Goal: Task Accomplishment & Management: Use online tool/utility

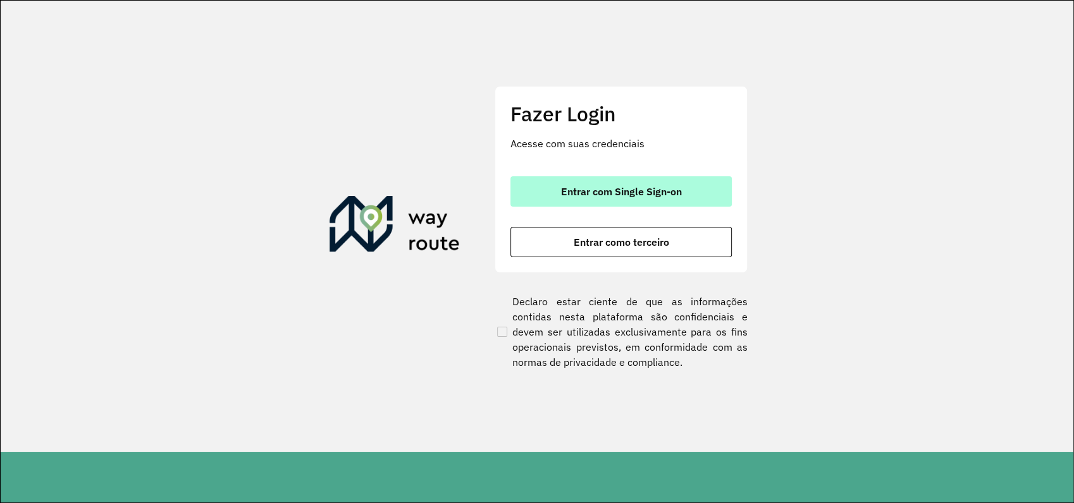
click at [620, 197] on button "Entrar com Single Sign-on" at bounding box center [620, 191] width 221 height 30
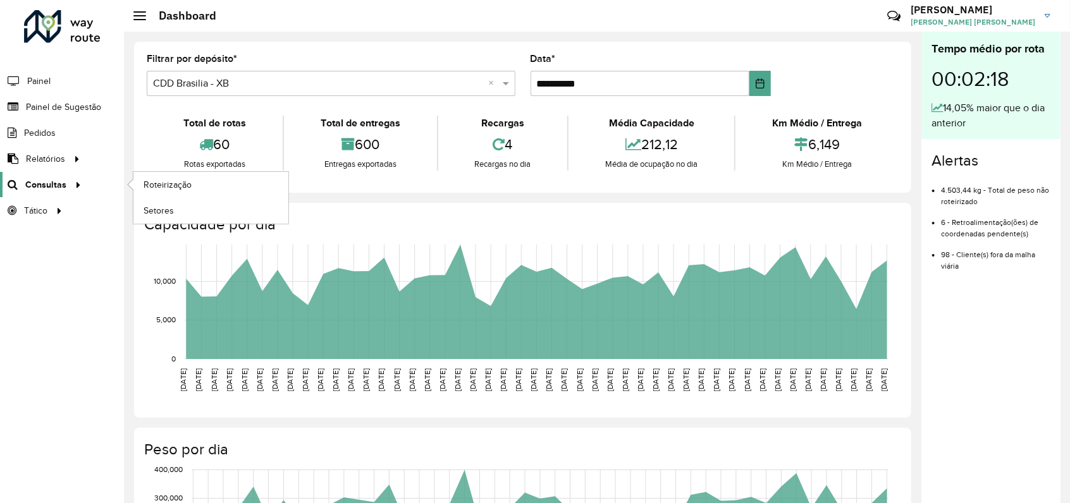
click at [46, 186] on span "Consultas" at bounding box center [45, 184] width 41 height 13
click at [195, 188] on link "Roteirização" at bounding box center [210, 184] width 155 height 25
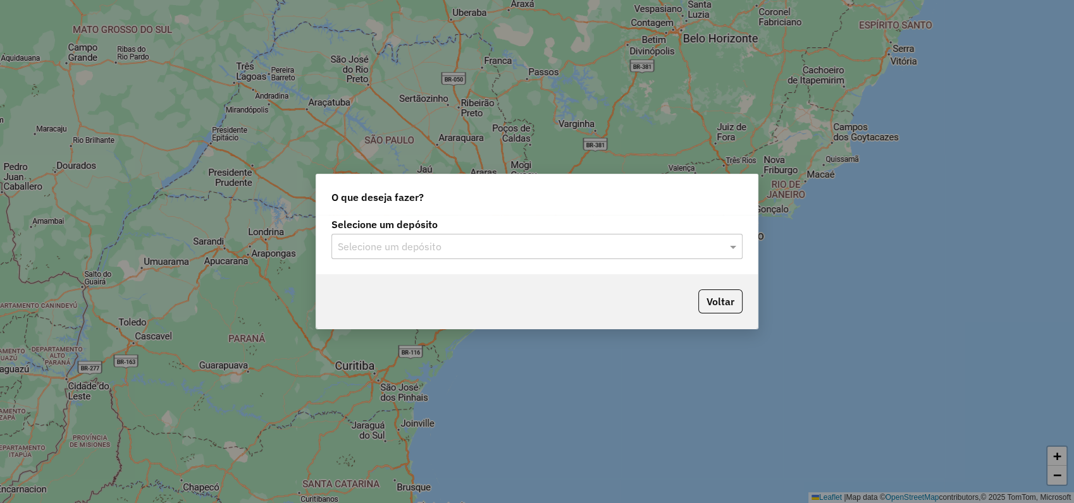
click at [428, 248] on input "text" at bounding box center [524, 247] width 373 height 15
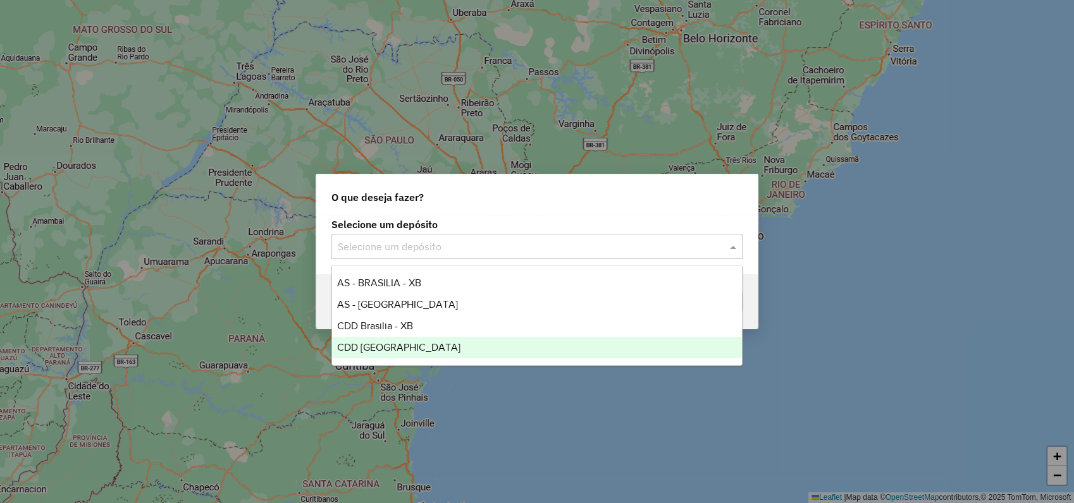
drag, startPoint x: 379, startPoint y: 348, endPoint x: 417, endPoint y: 352, distance: 38.1
click at [382, 348] on span "CDD Rondonópolis" at bounding box center [398, 347] width 123 height 11
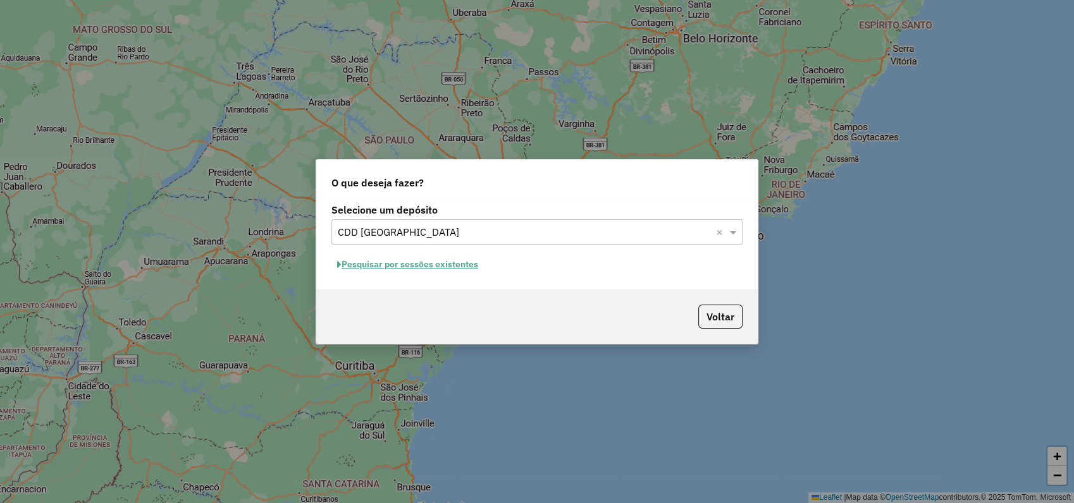
click at [440, 262] on button "Pesquisar por sessões existentes" at bounding box center [407, 265] width 152 height 20
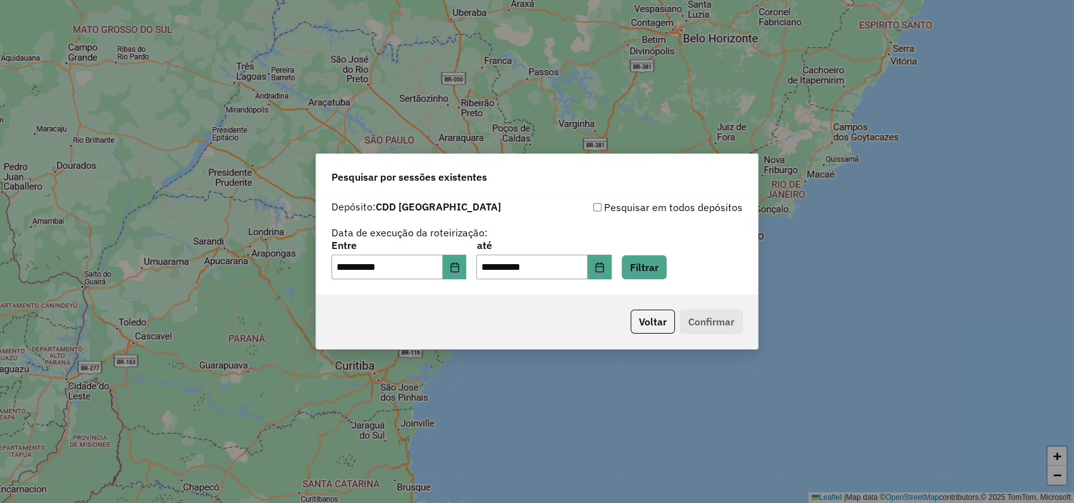
click at [481, 264] on div "**********" at bounding box center [536, 260] width 411 height 39
click at [467, 264] on button "Choose Date" at bounding box center [455, 267] width 24 height 25
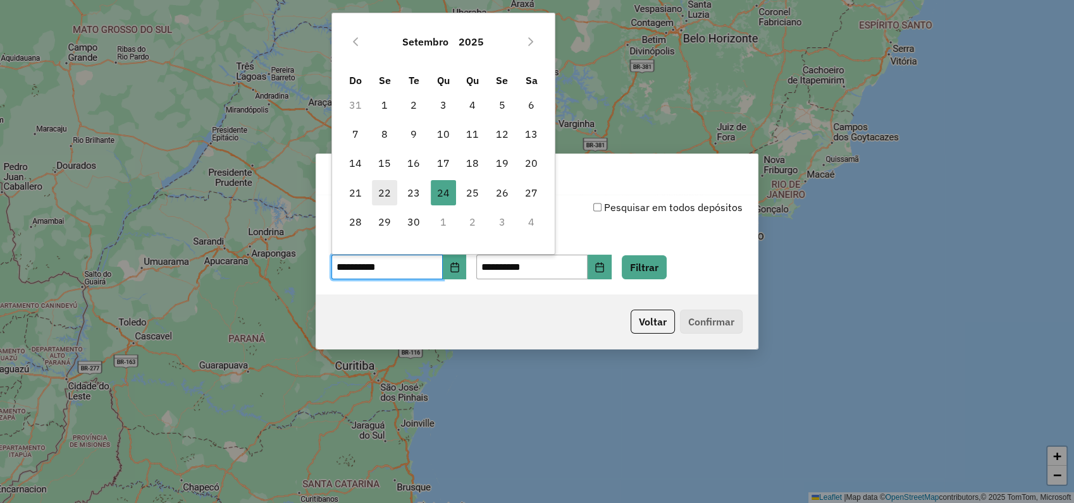
click at [389, 190] on span "22" at bounding box center [384, 192] width 25 height 25
type input "**********"
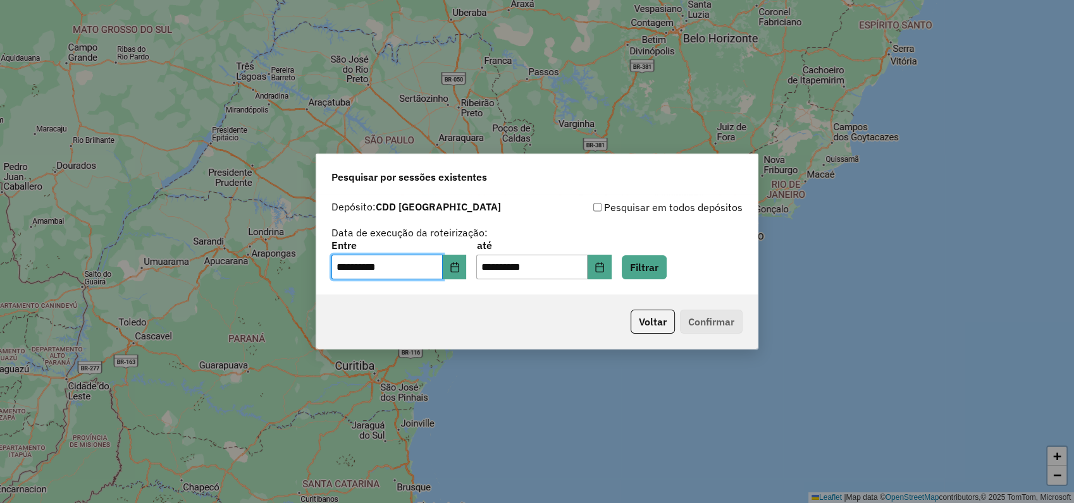
click at [668, 280] on div "**********" at bounding box center [536, 245] width 441 height 101
click at [666, 278] on button "Filtrar" at bounding box center [644, 267] width 45 height 24
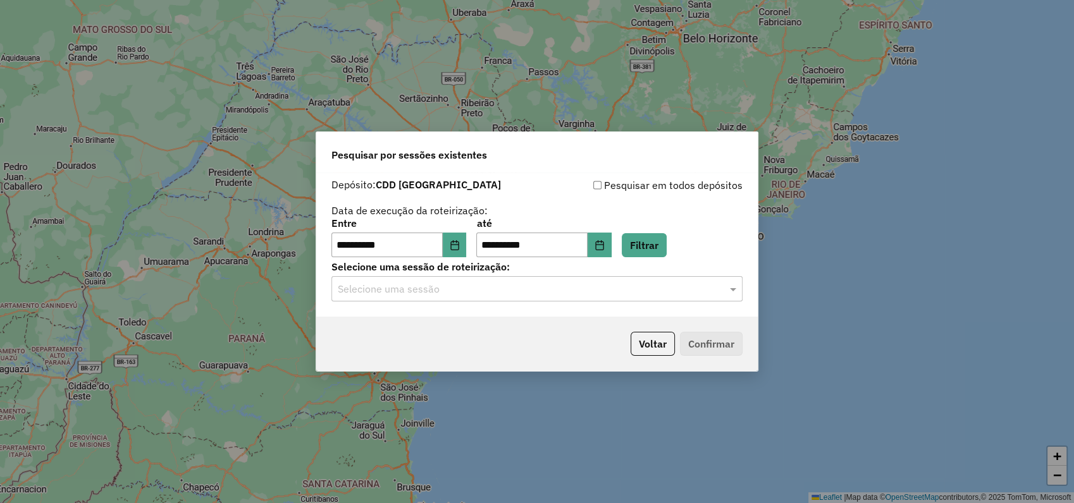
click at [457, 266] on label "Selecione uma sessão de roteirização:" at bounding box center [536, 266] width 411 height 15
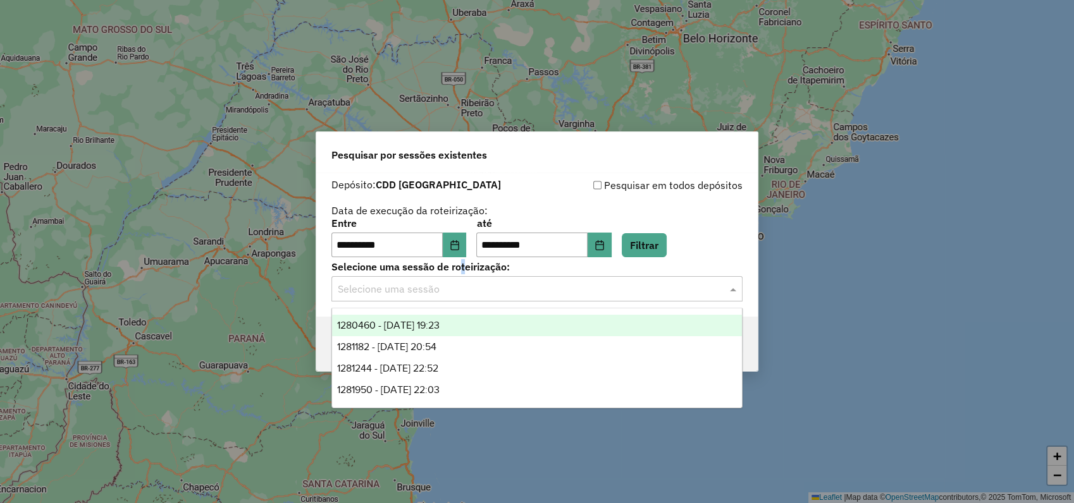
drag, startPoint x: 457, startPoint y: 266, endPoint x: 456, endPoint y: 281, distance: 15.2
click at [456, 282] on input "text" at bounding box center [524, 289] width 373 height 15
click at [439, 326] on span "1280460 - 22/09/2025 19:23" at bounding box center [388, 325] width 102 height 11
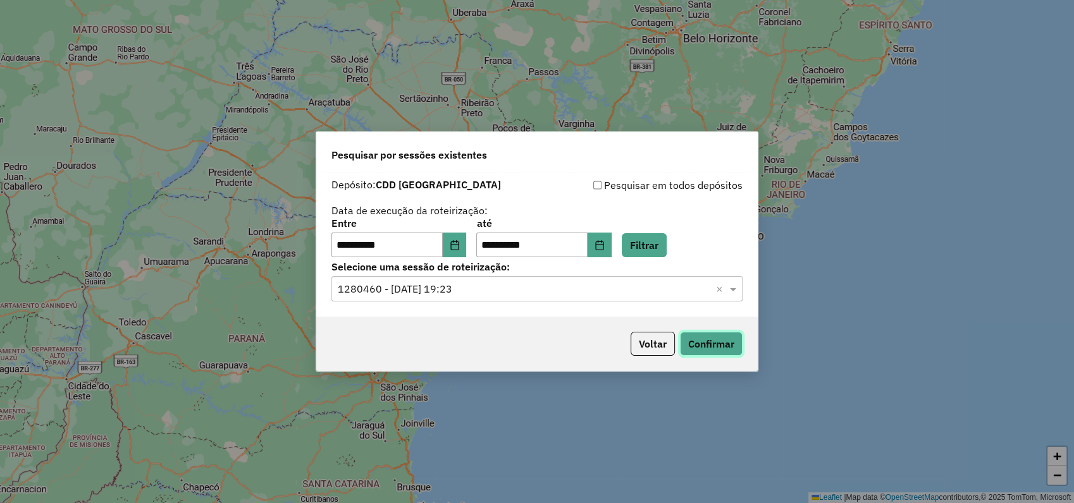
click at [729, 349] on button "Confirmar" at bounding box center [711, 344] width 63 height 24
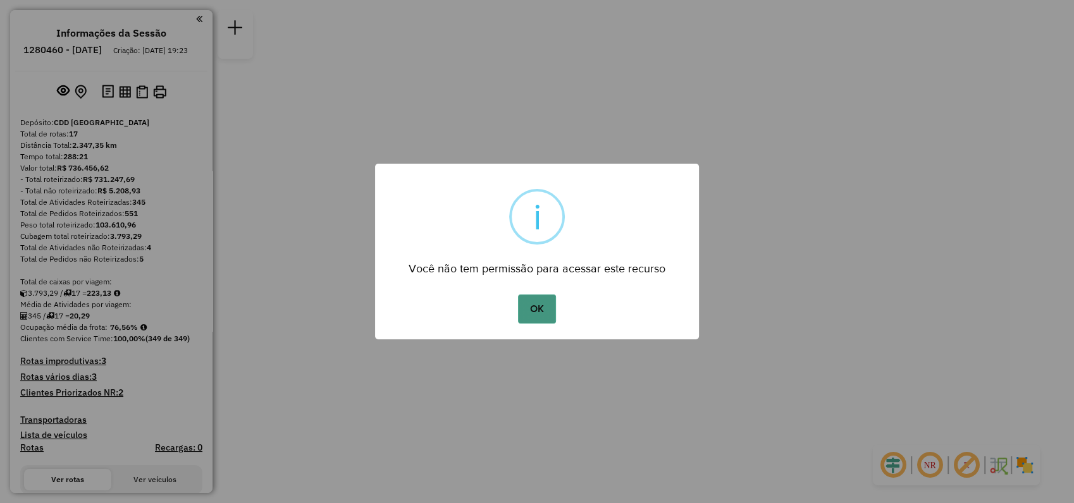
click at [537, 298] on button "OK" at bounding box center [536, 309] width 37 height 29
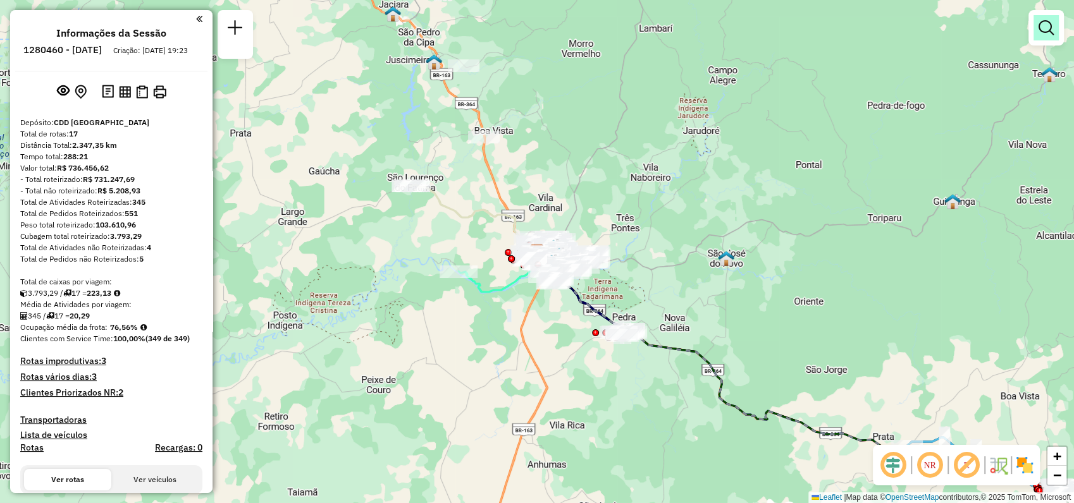
click at [1053, 25] on link at bounding box center [1045, 27] width 25 height 25
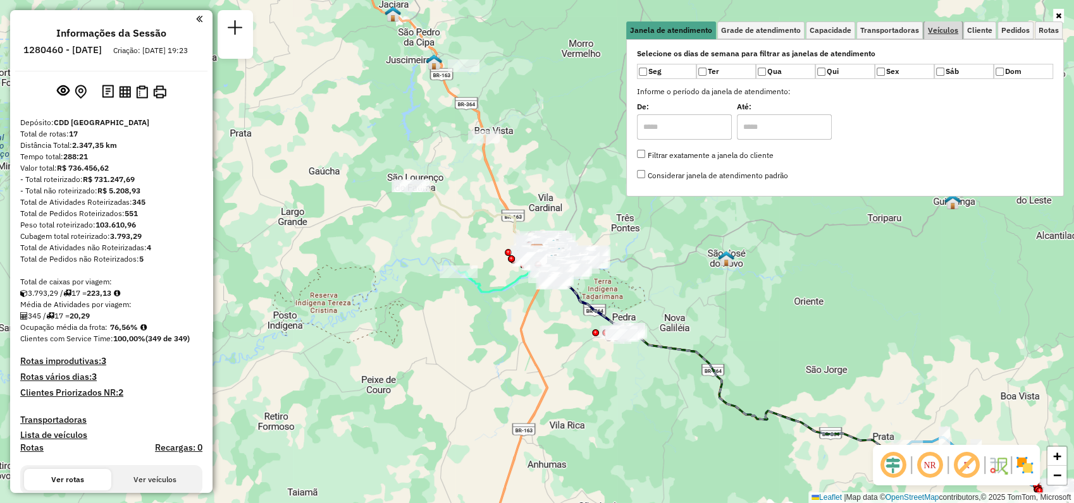
click at [938, 34] on span "Veículos" at bounding box center [943, 31] width 30 height 8
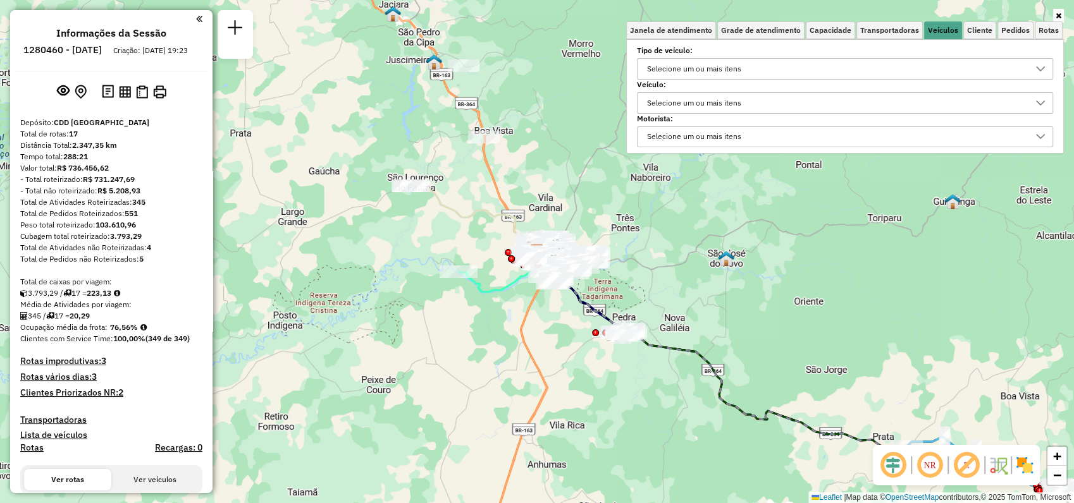
click at [720, 102] on div "Selecione um ou mais itens" at bounding box center [693, 103] width 103 height 20
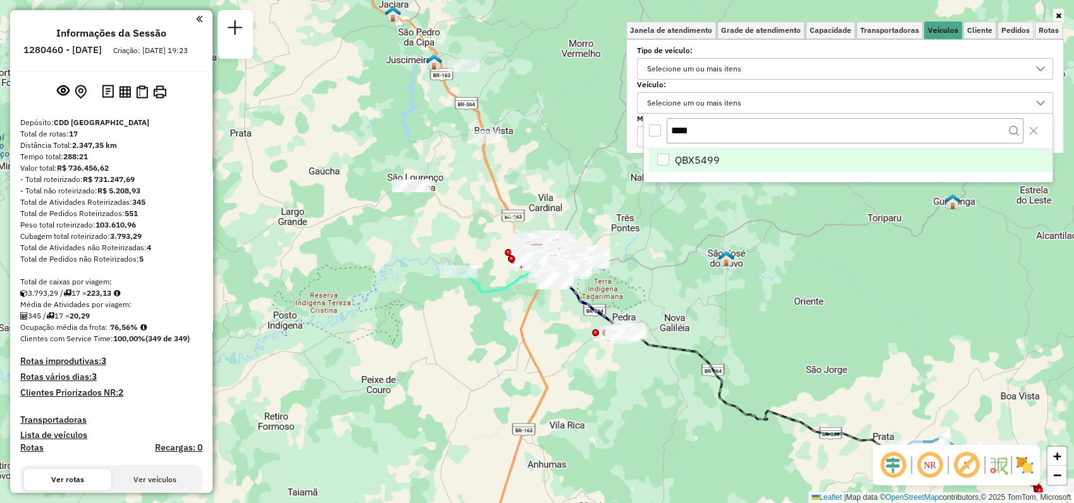
type input "****"
click at [689, 159] on span "QBX5499" at bounding box center [697, 159] width 45 height 15
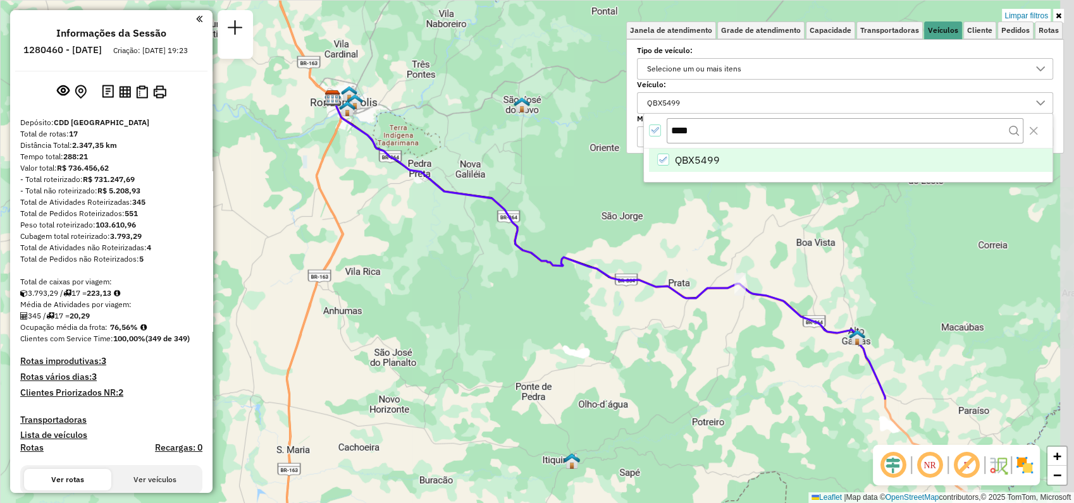
drag, startPoint x: 831, startPoint y: 347, endPoint x: 628, endPoint y: 195, distance: 252.9
click at [628, 195] on div "Limpar filtros Janela de atendimento Grade de atendimento Capacidade Transporta…" at bounding box center [537, 251] width 1074 height 503
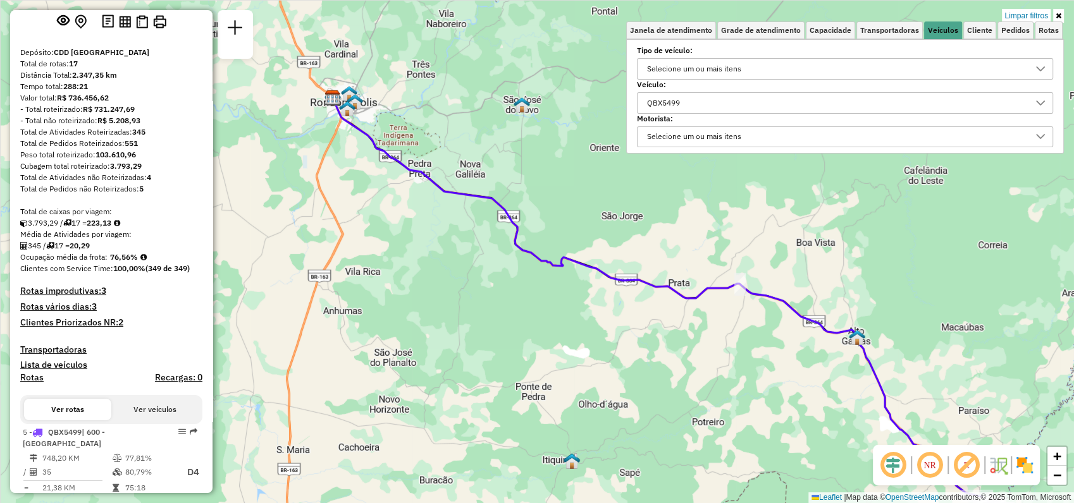
scroll to position [140, 0]
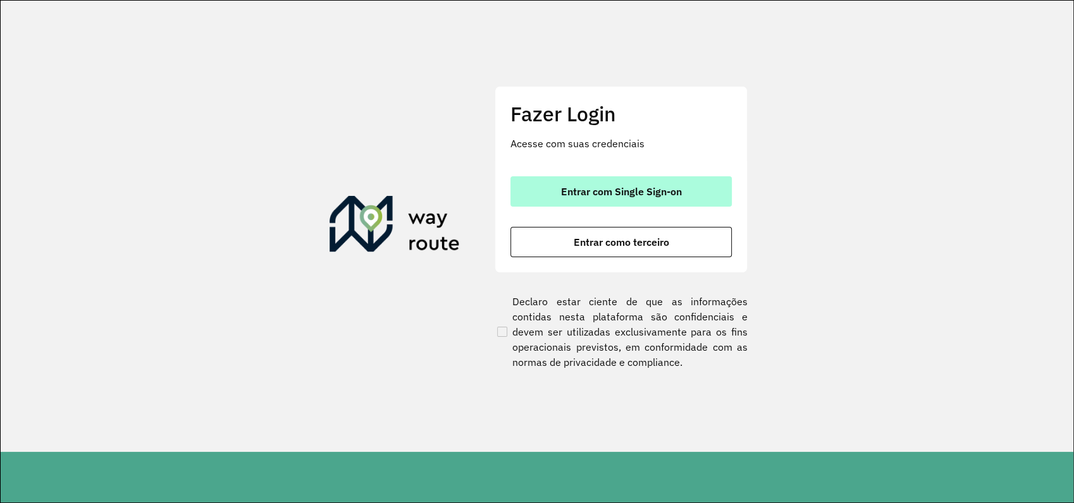
click at [604, 187] on span "Entrar com Single Sign-on" at bounding box center [621, 192] width 121 height 10
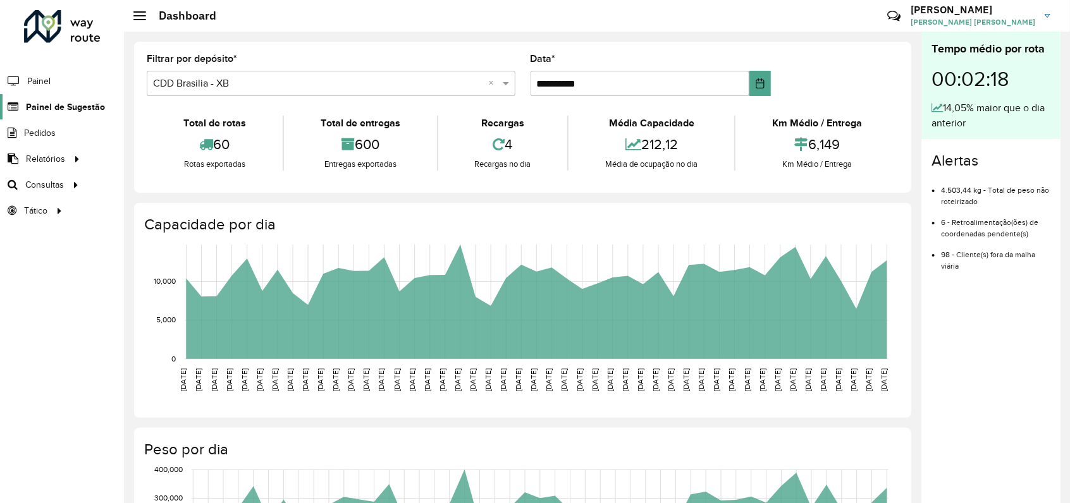
click at [58, 106] on span "Painel de Sugestão" at bounding box center [65, 107] width 79 height 13
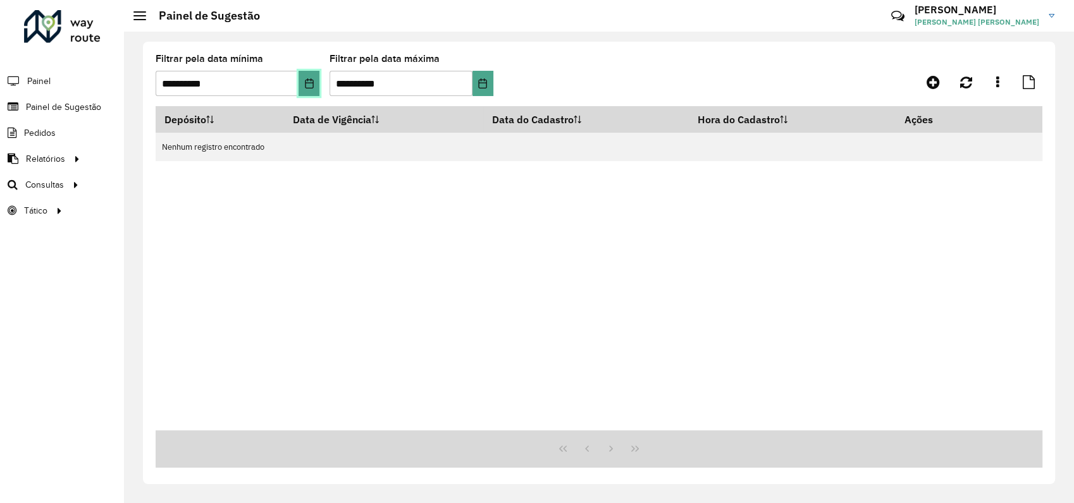
click at [310, 85] on icon "Choose Date" at bounding box center [309, 83] width 10 height 10
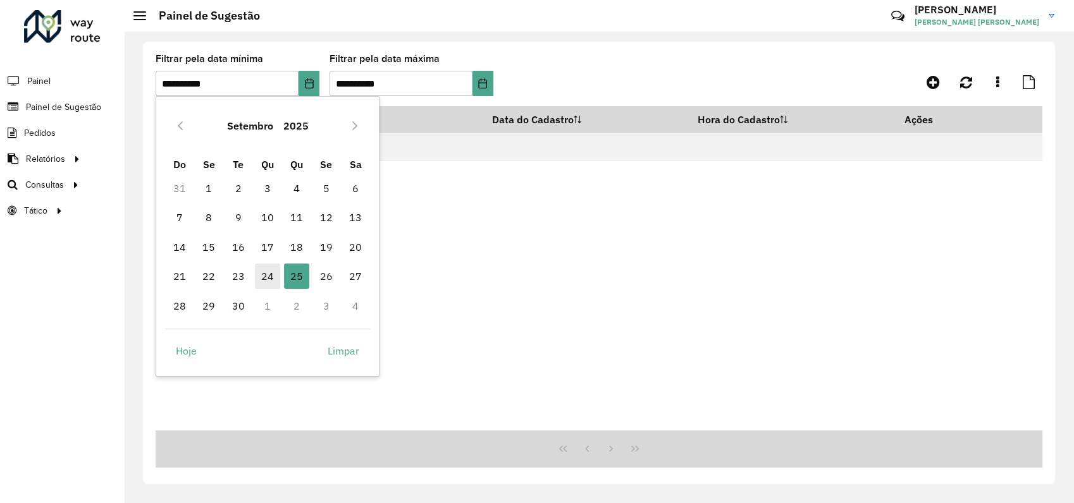
click at [266, 278] on span "24" at bounding box center [267, 276] width 25 height 25
type input "**********"
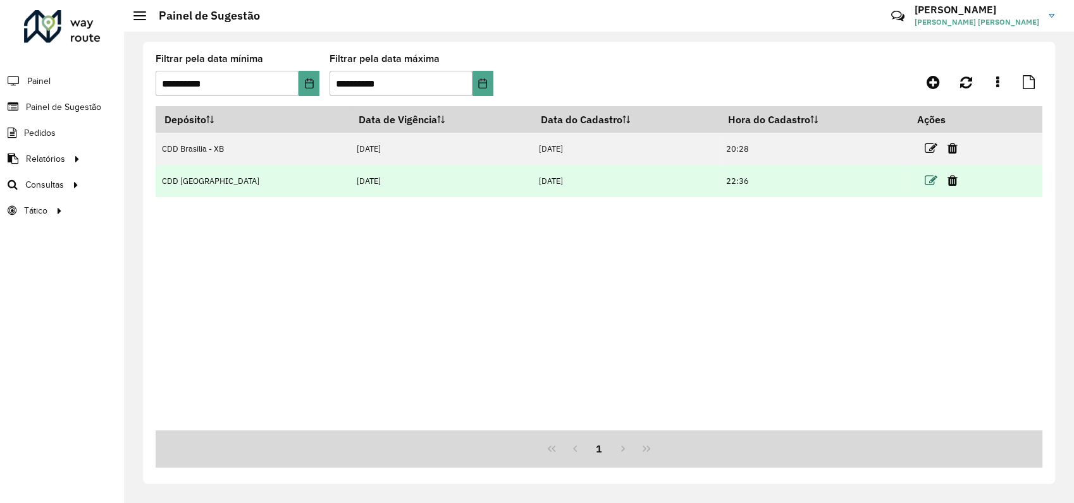
click at [926, 178] on icon at bounding box center [930, 181] width 13 height 13
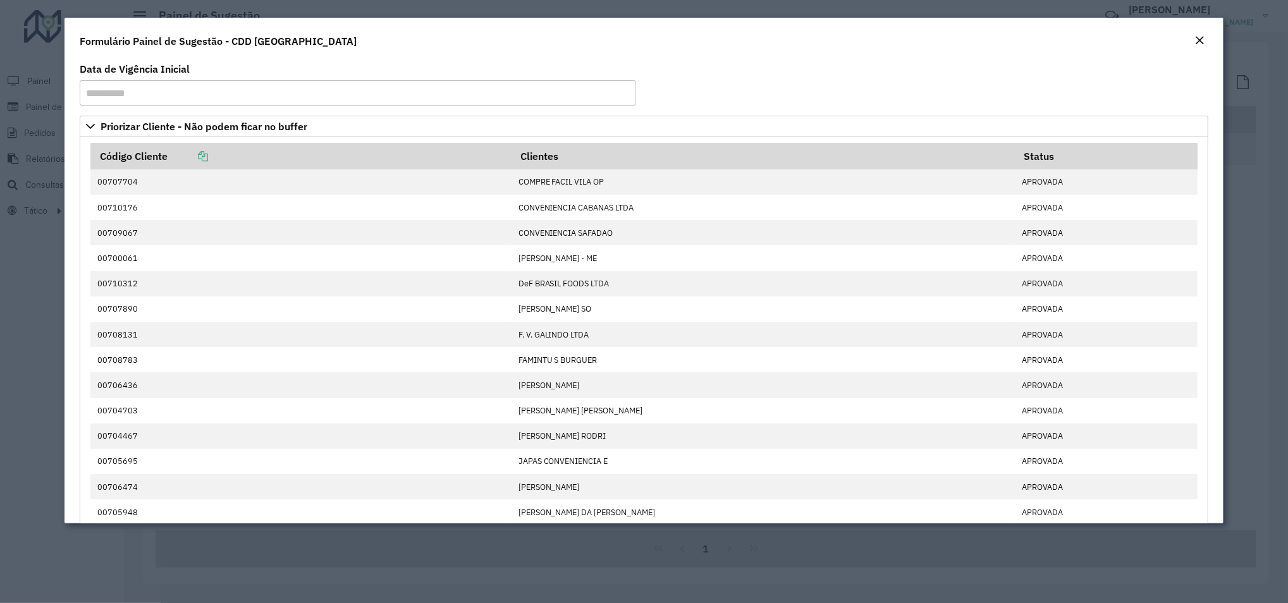
click at [1069, 42] on em "Close" at bounding box center [1199, 40] width 10 height 10
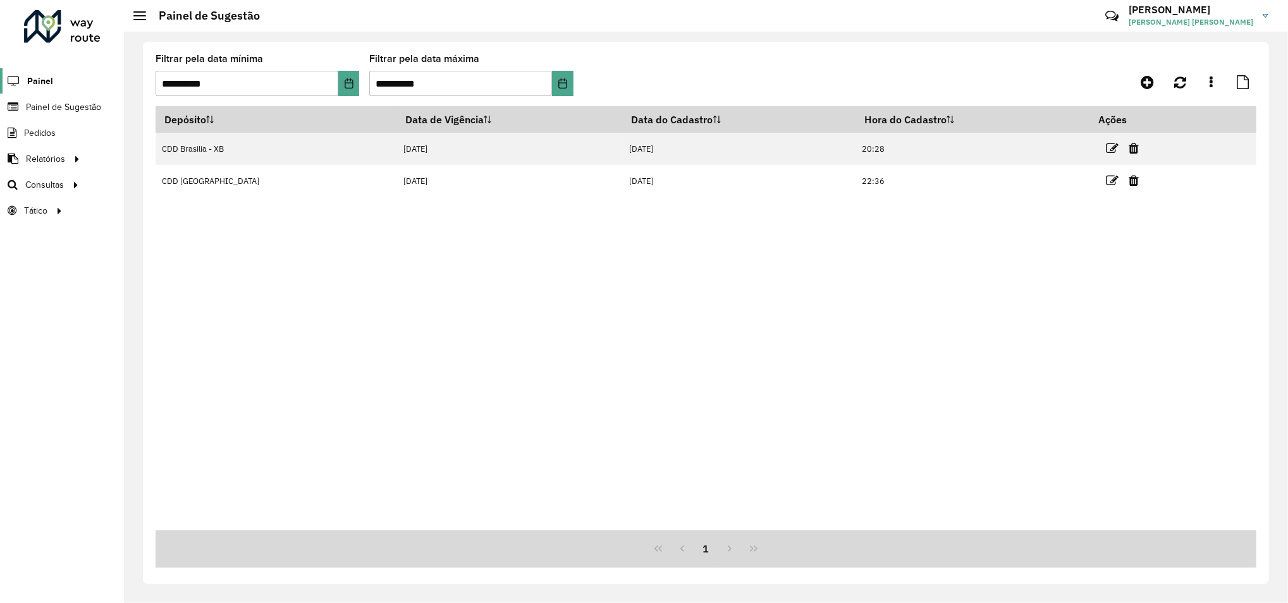
click at [27, 76] on span "Painel" at bounding box center [40, 81] width 26 height 13
click at [51, 33] on div at bounding box center [62, 26] width 77 height 33
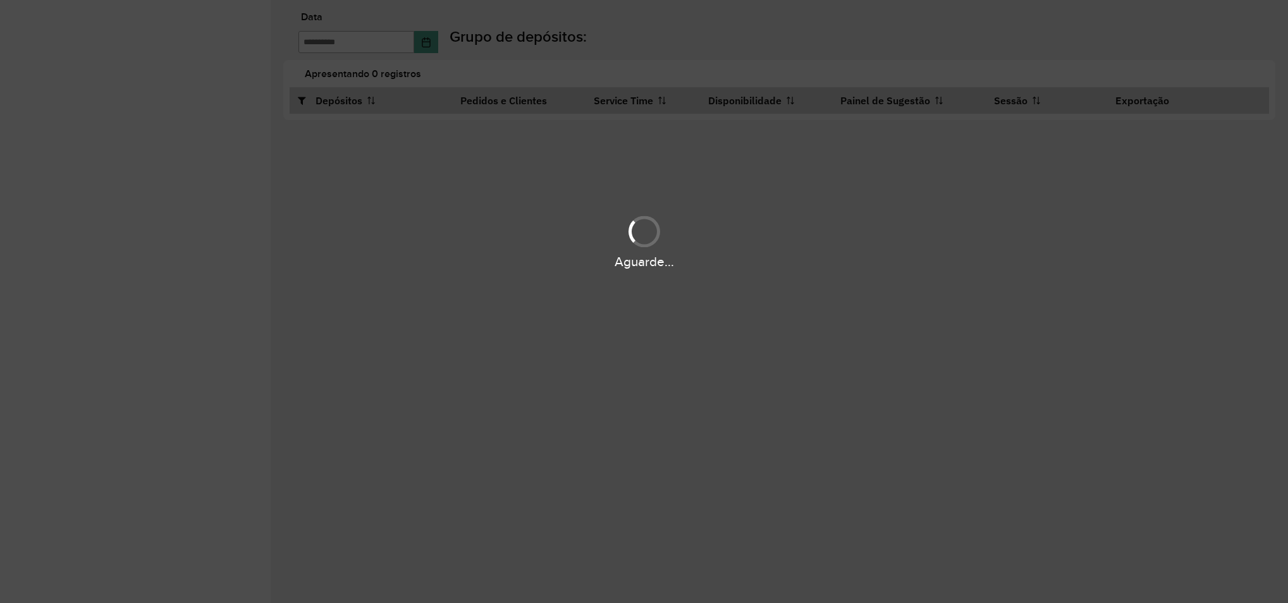
type input "**********"
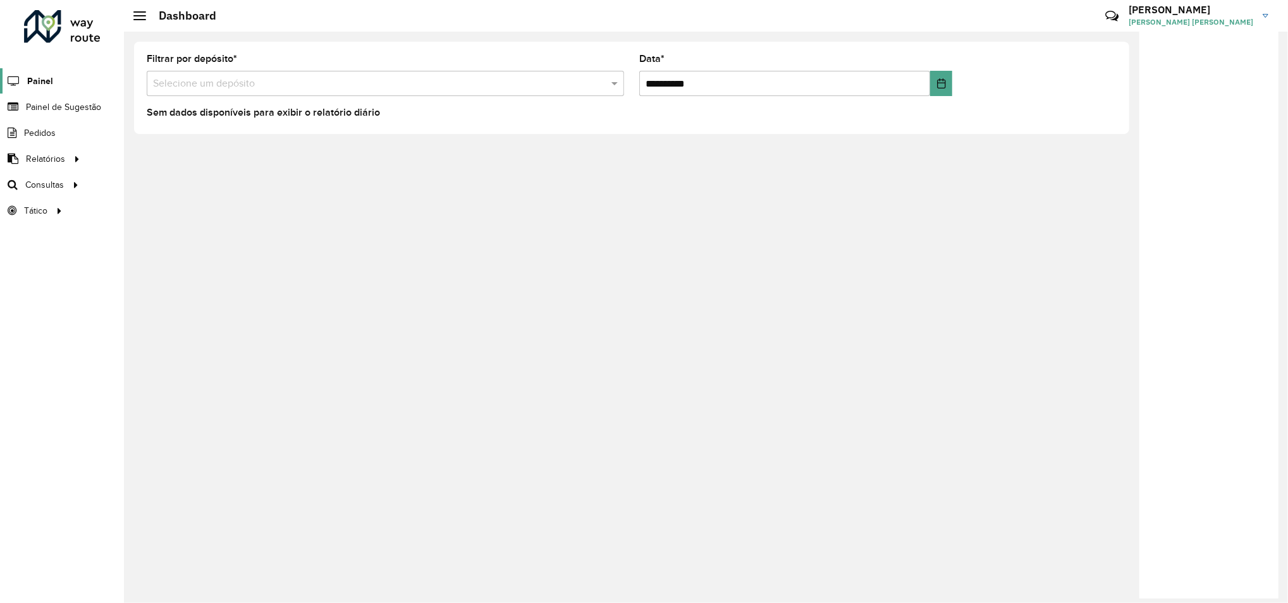
click at [23, 83] on icon at bounding box center [12, 81] width 25 height 11
